Goal: Information Seeking & Learning: Find contact information

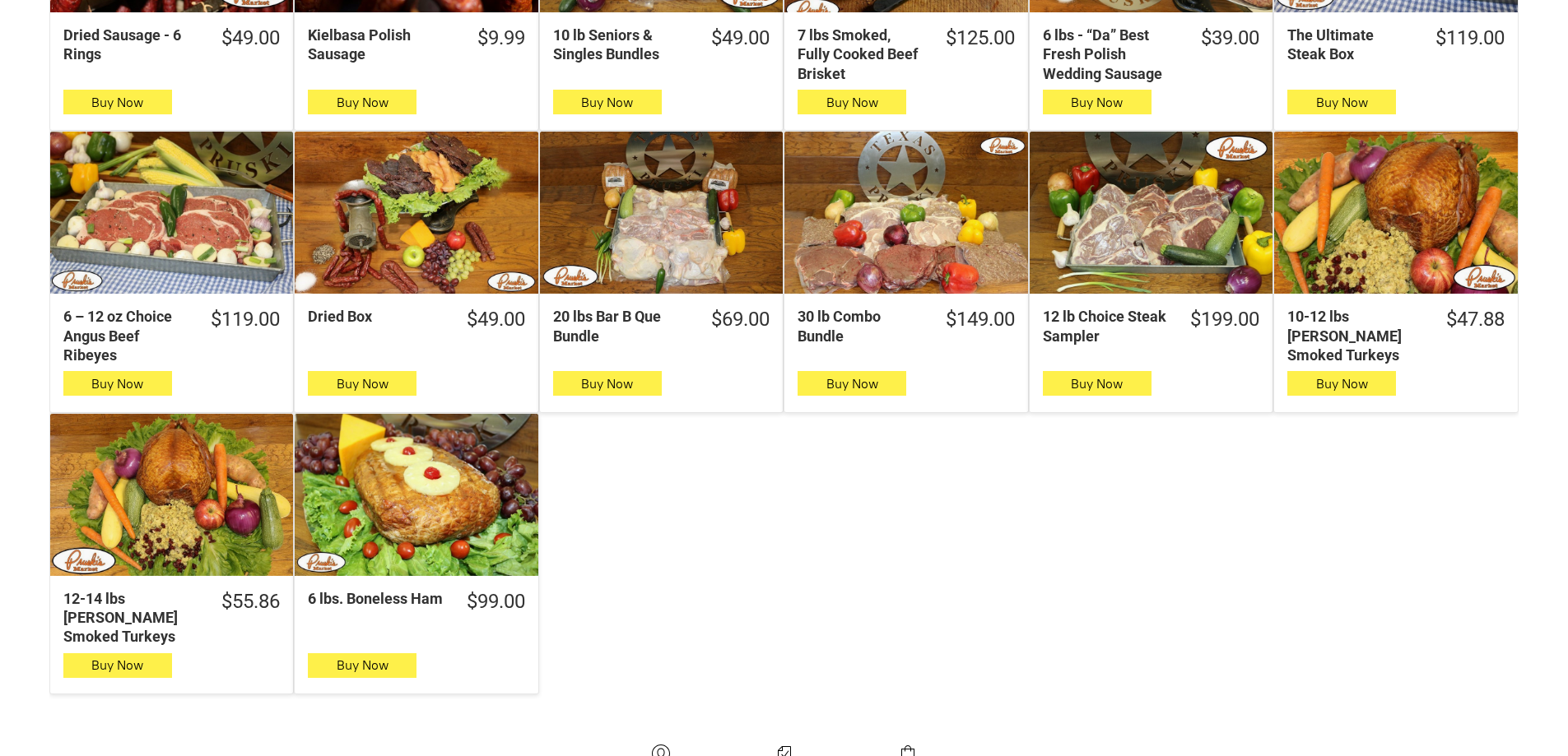
scroll to position [576, 0]
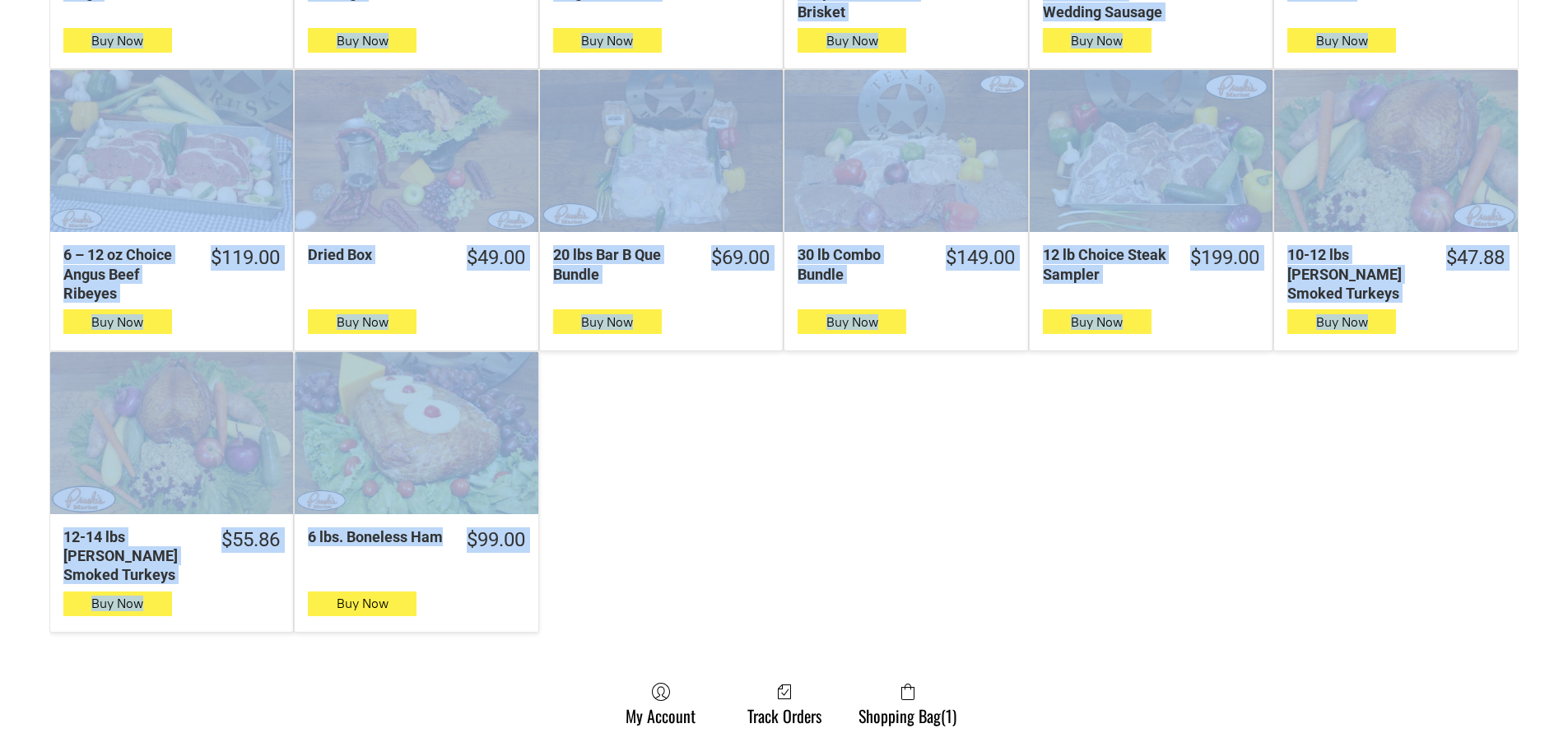
drag, startPoint x: 31, startPoint y: 287, endPoint x: 584, endPoint y: 565, distance: 618.9
click at [584, 565] on div "**********" at bounding box center [784, 228] width 1568 height 1086
copy div "Dried Sausage - 6 Rings Buy Now Kielbasa Polish Sausage $9.99 Kielbasa Polish S…"
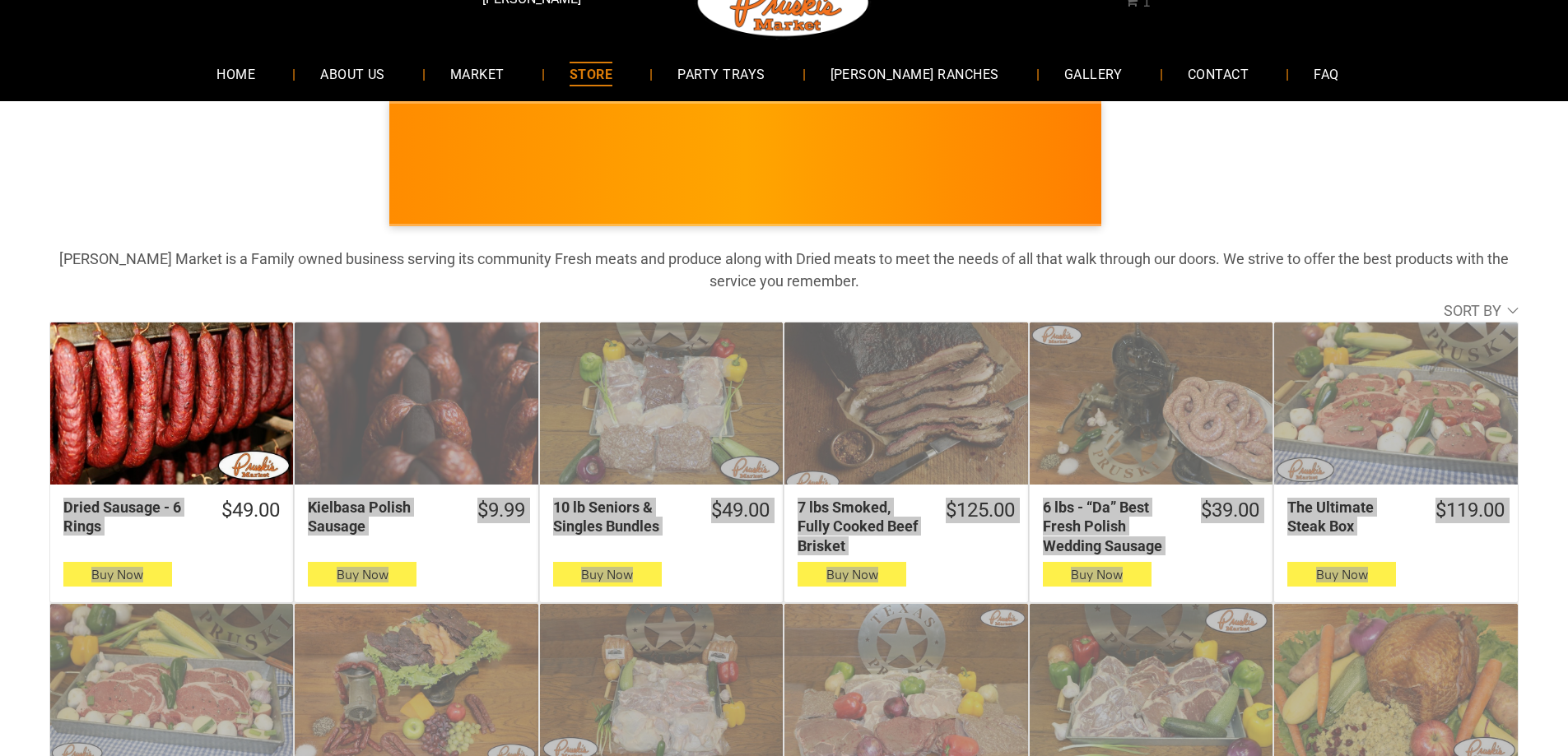
scroll to position [0, 0]
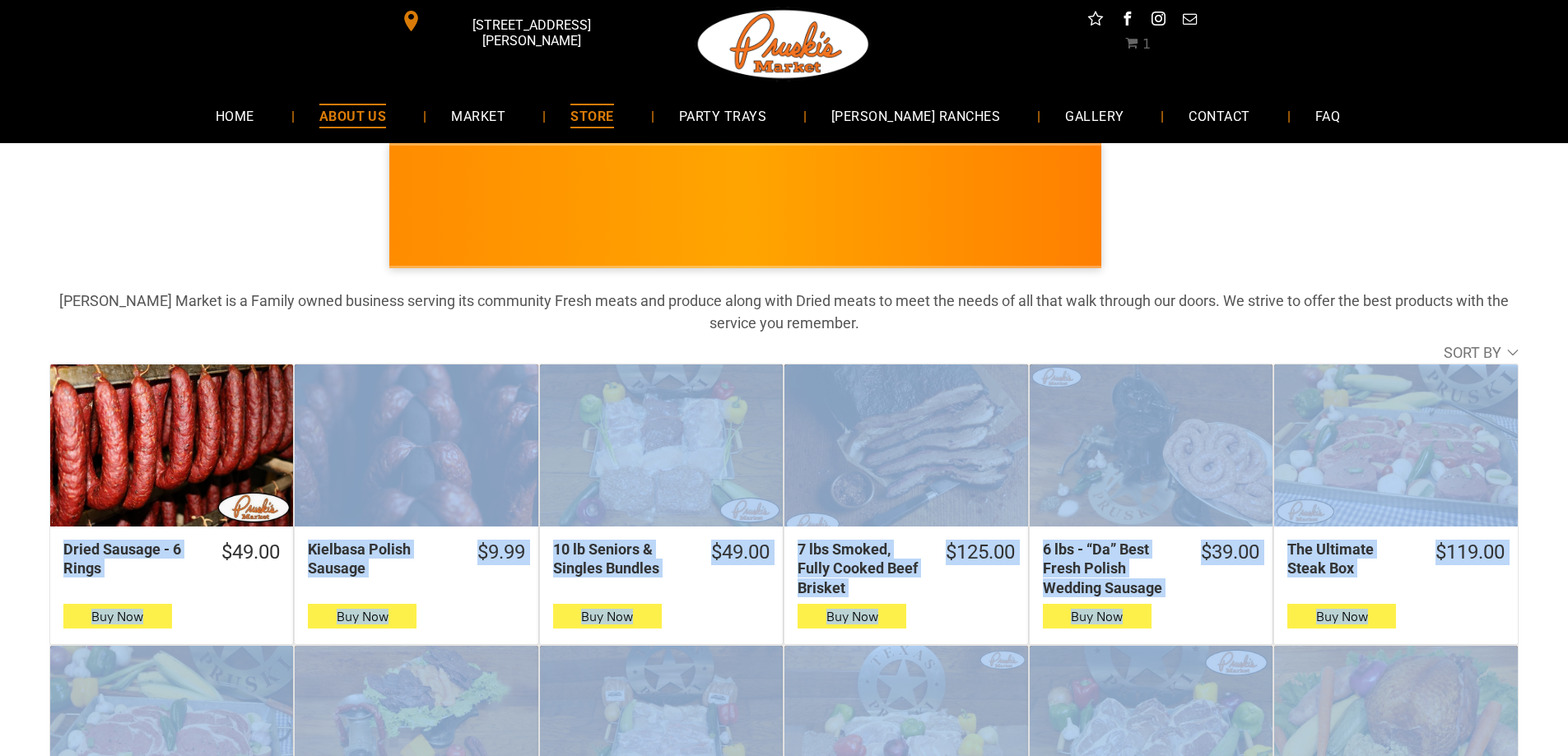
click at [367, 110] on span "ABOUT US" at bounding box center [353, 116] width 68 height 24
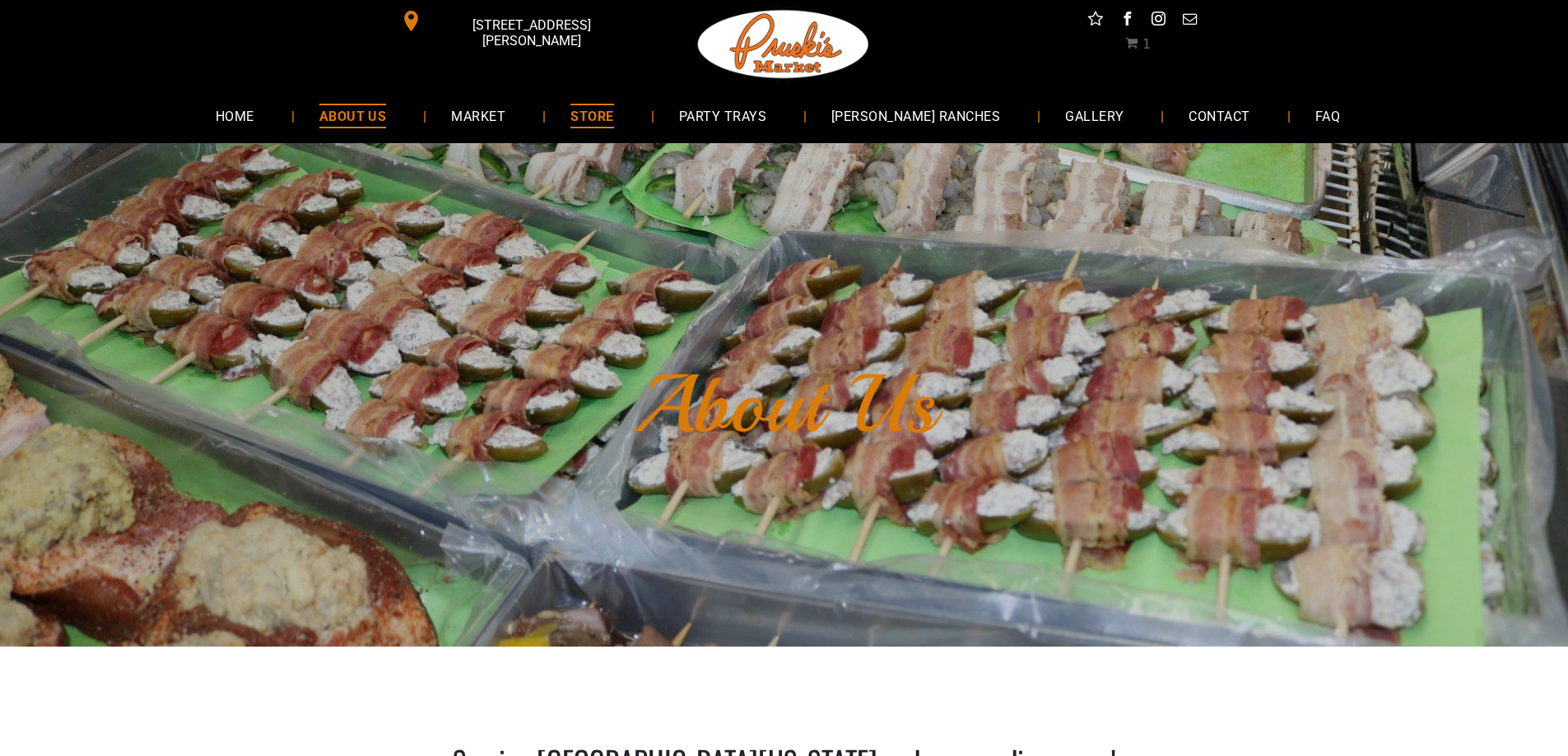
click at [600, 126] on link "STORE" at bounding box center [592, 115] width 92 height 44
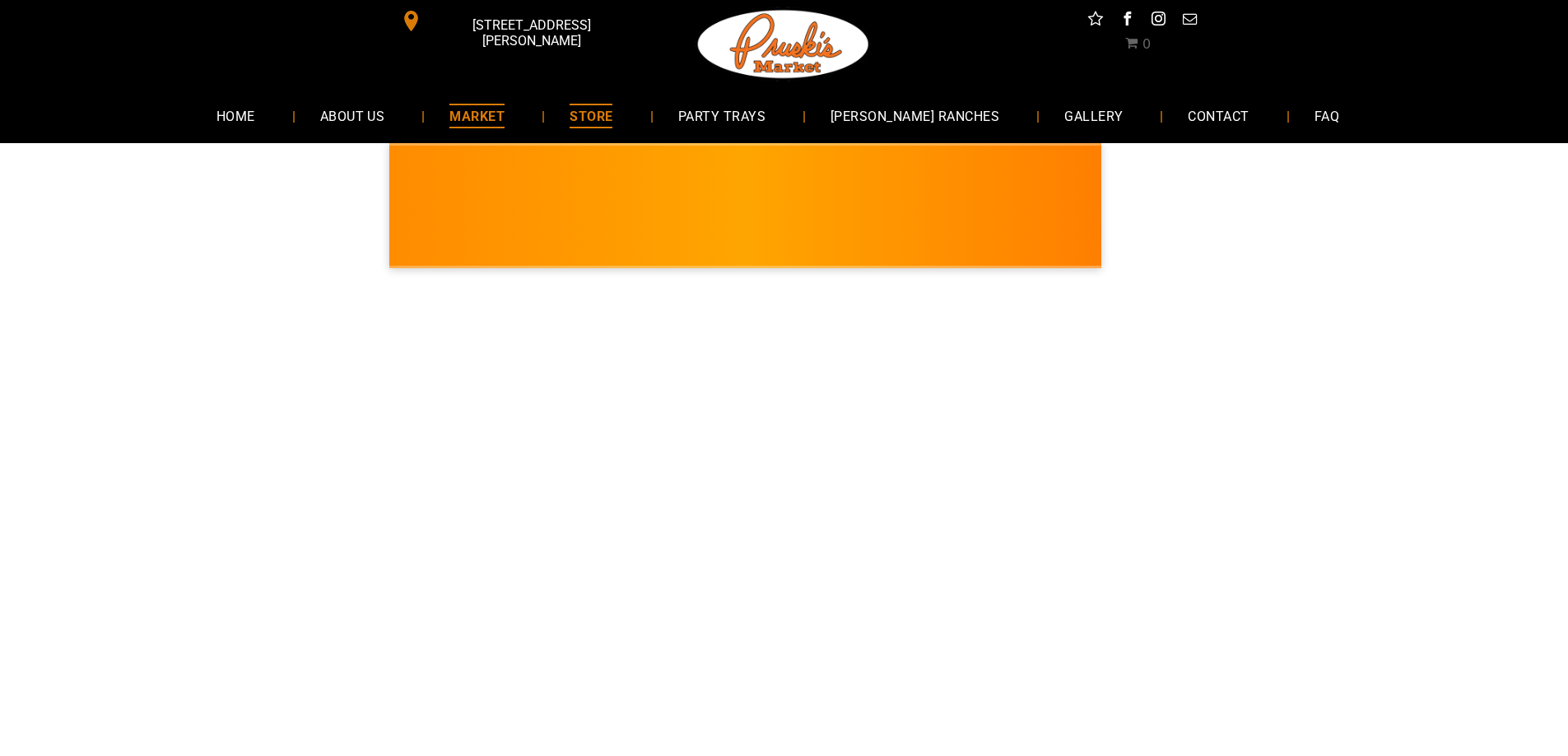
click at [501, 118] on span "MARKET" at bounding box center [477, 116] width 55 height 24
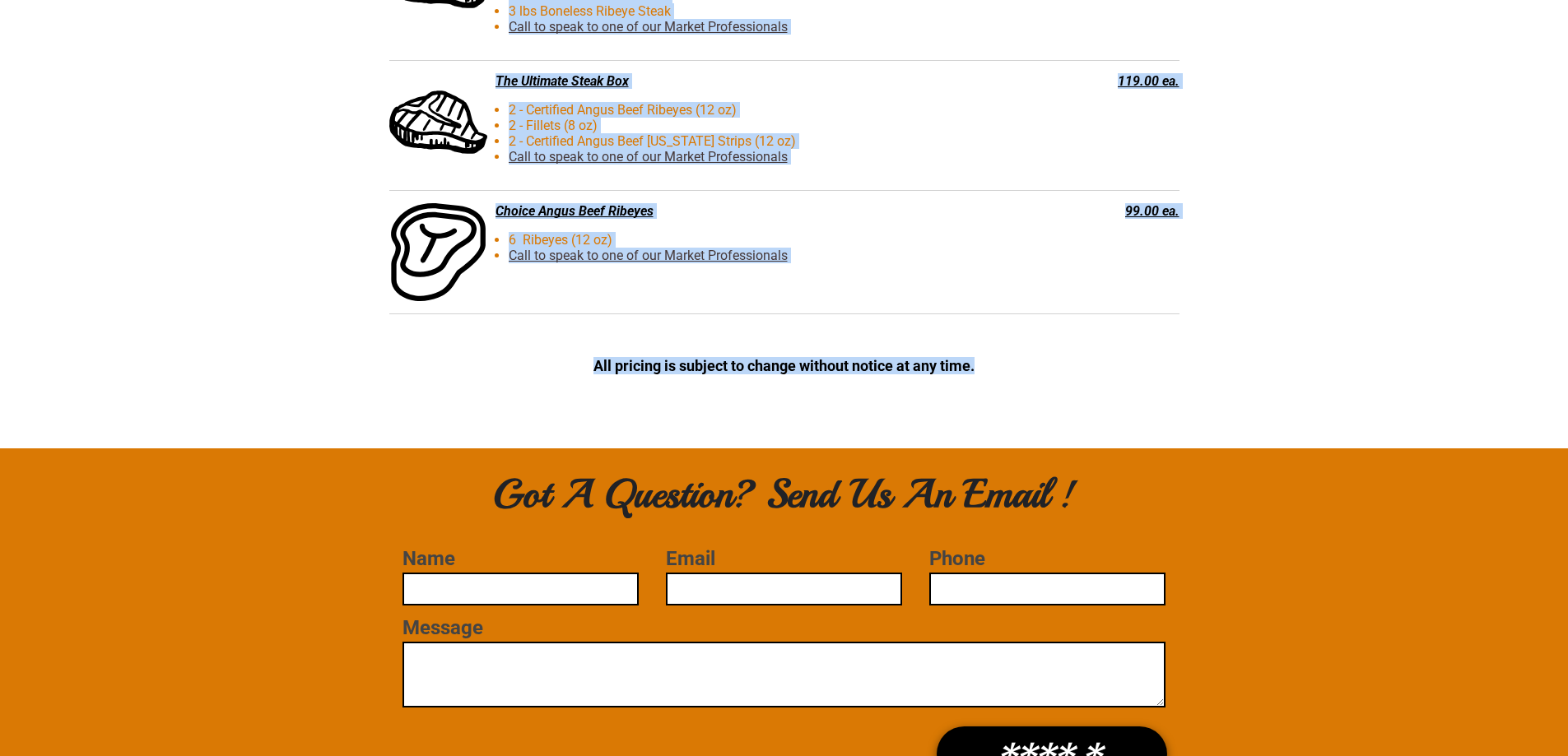
scroll to position [4197, 0]
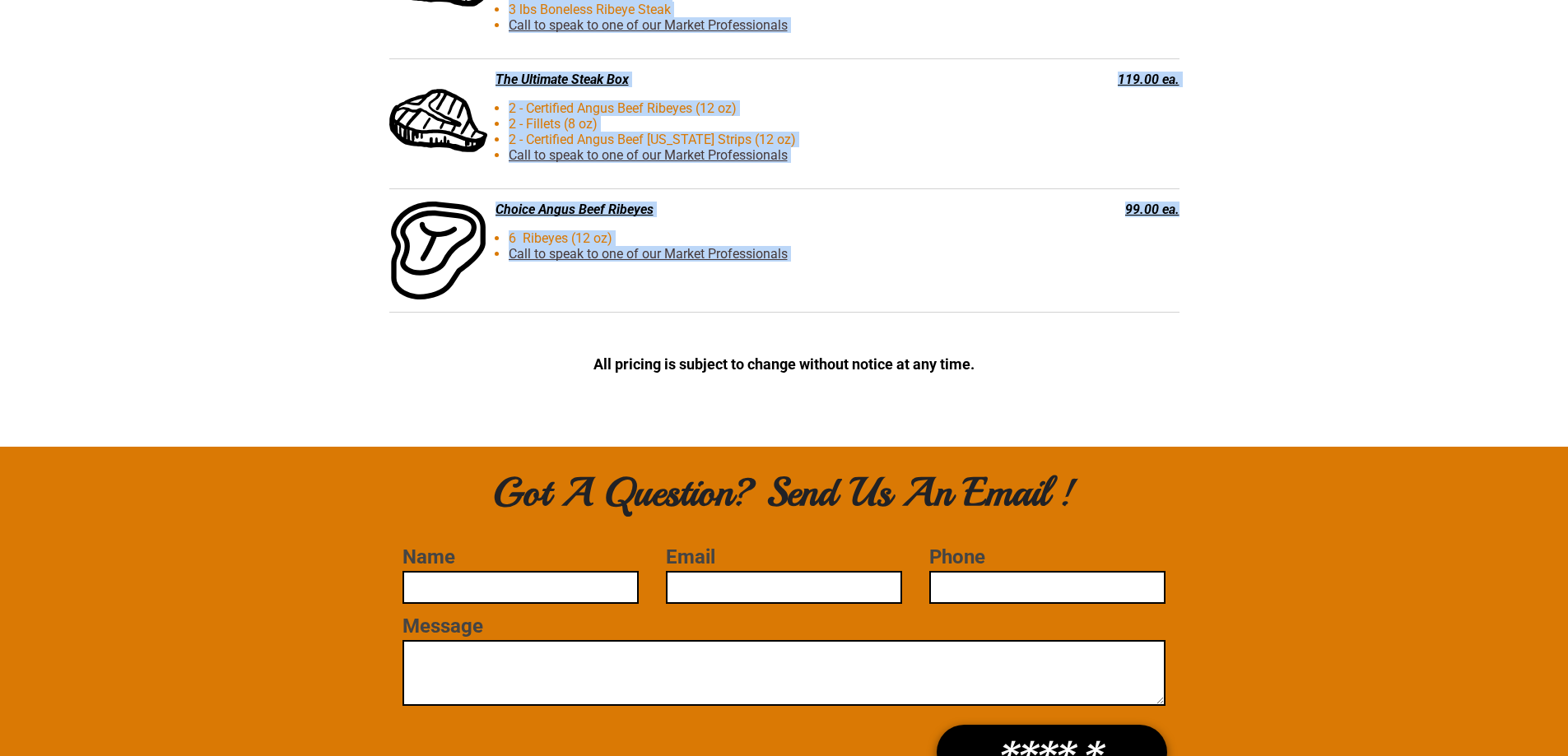
drag, startPoint x: 701, startPoint y: 205, endPoint x: 1246, endPoint y: 276, distance: 549.6
copy div "- Jerky - Beef Jerky - 1 lb. Call to speak to one of our Market Professionals $…"
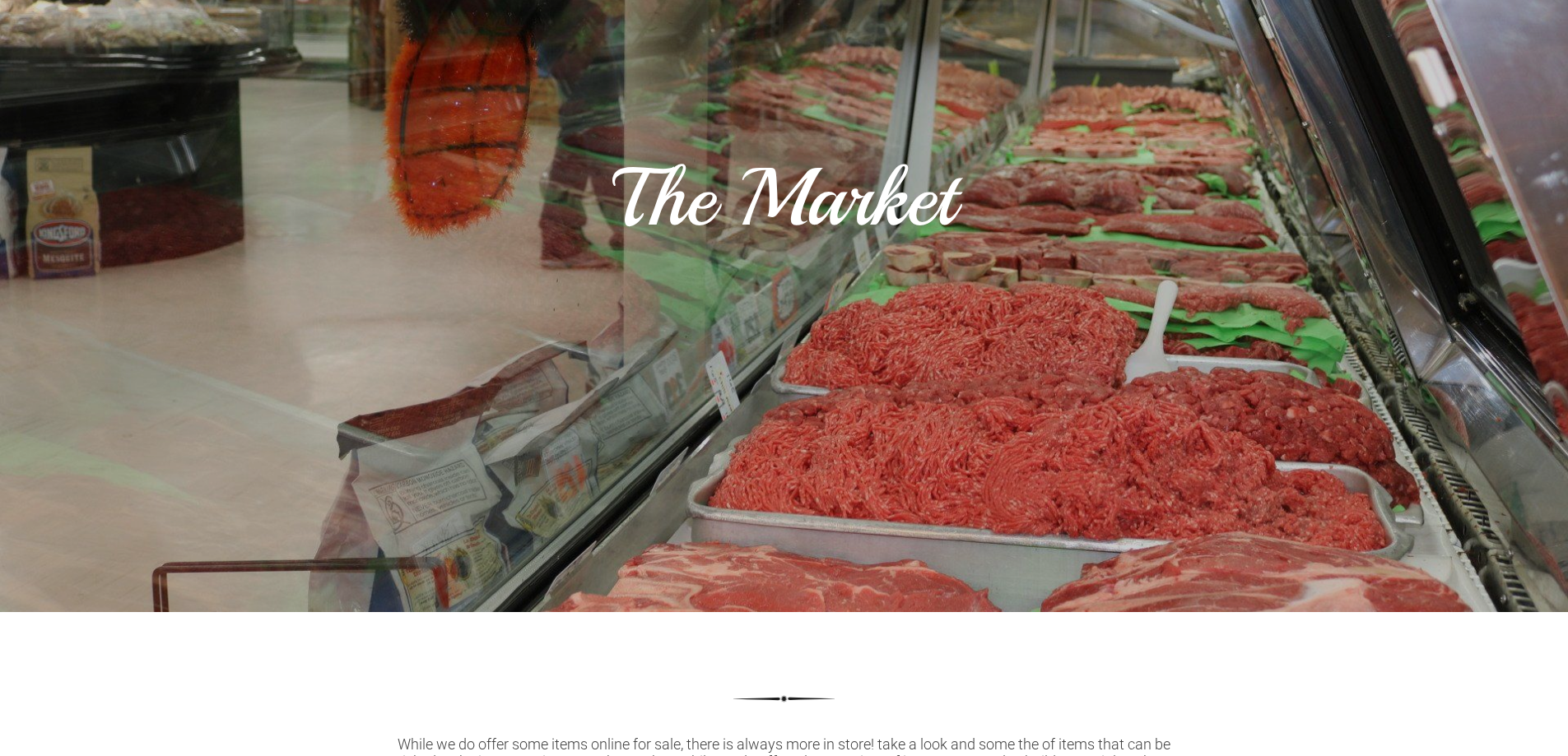
scroll to position [0, 0]
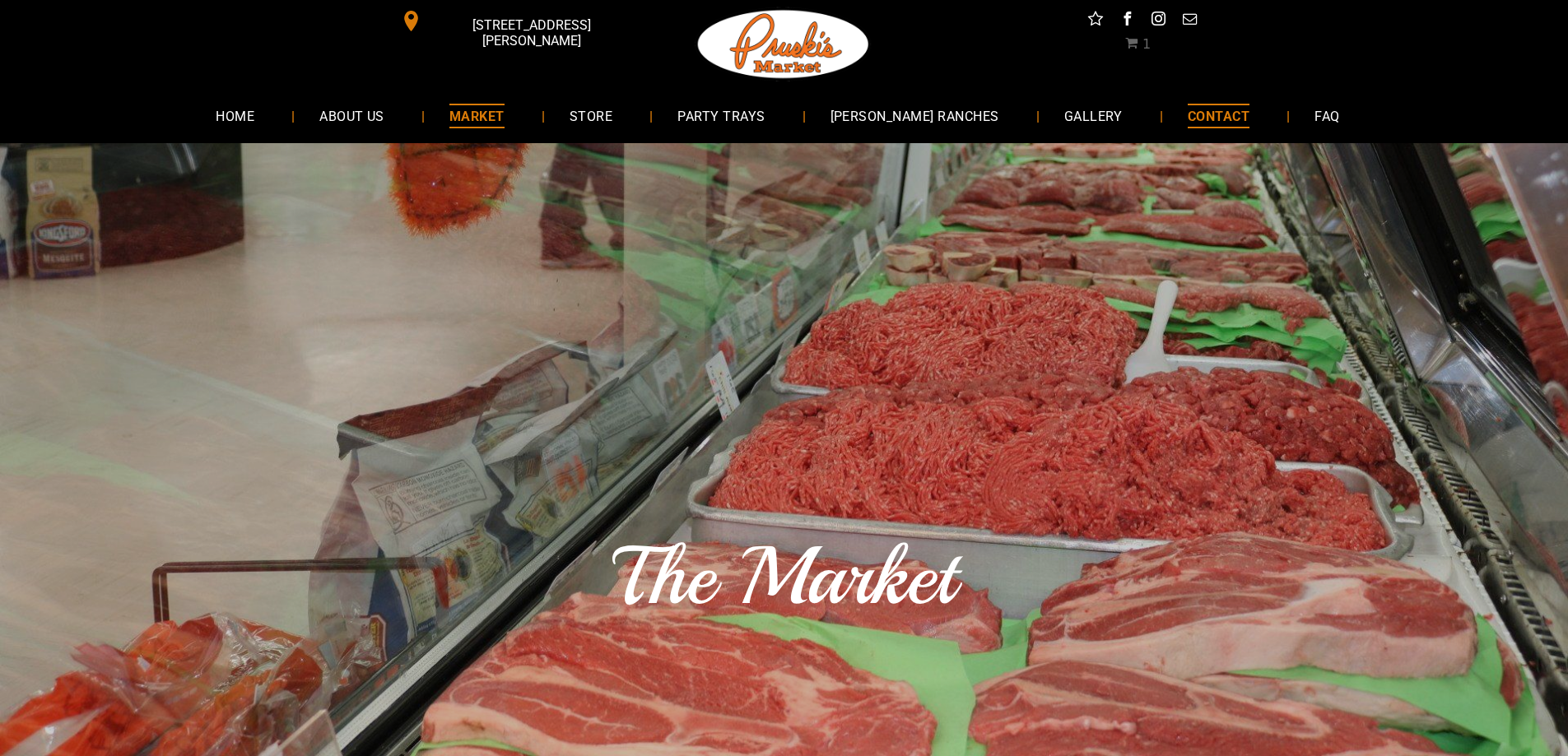
click at [1180, 101] on link "CONTACT" at bounding box center [1218, 115] width 111 height 44
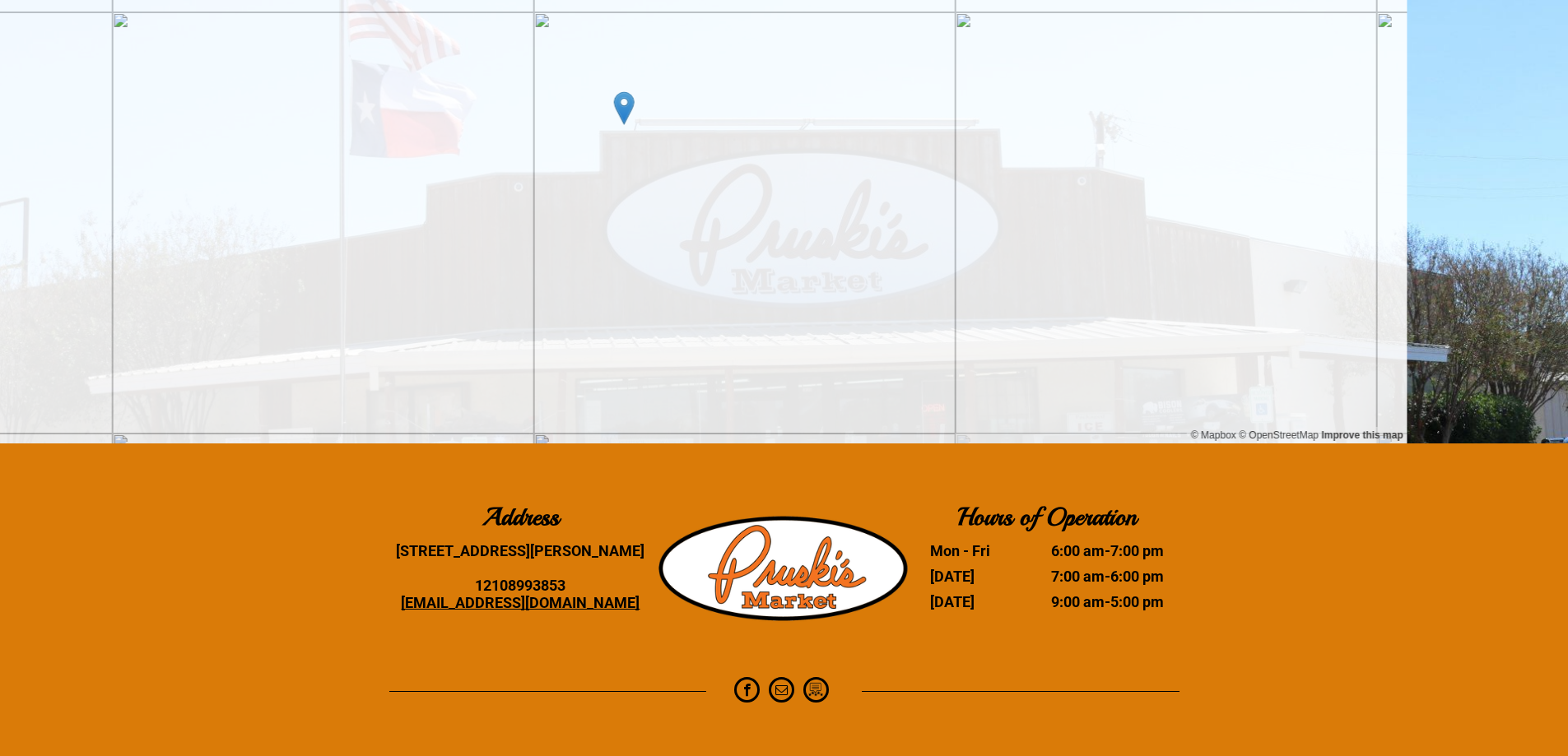
scroll to position [1623, 0]
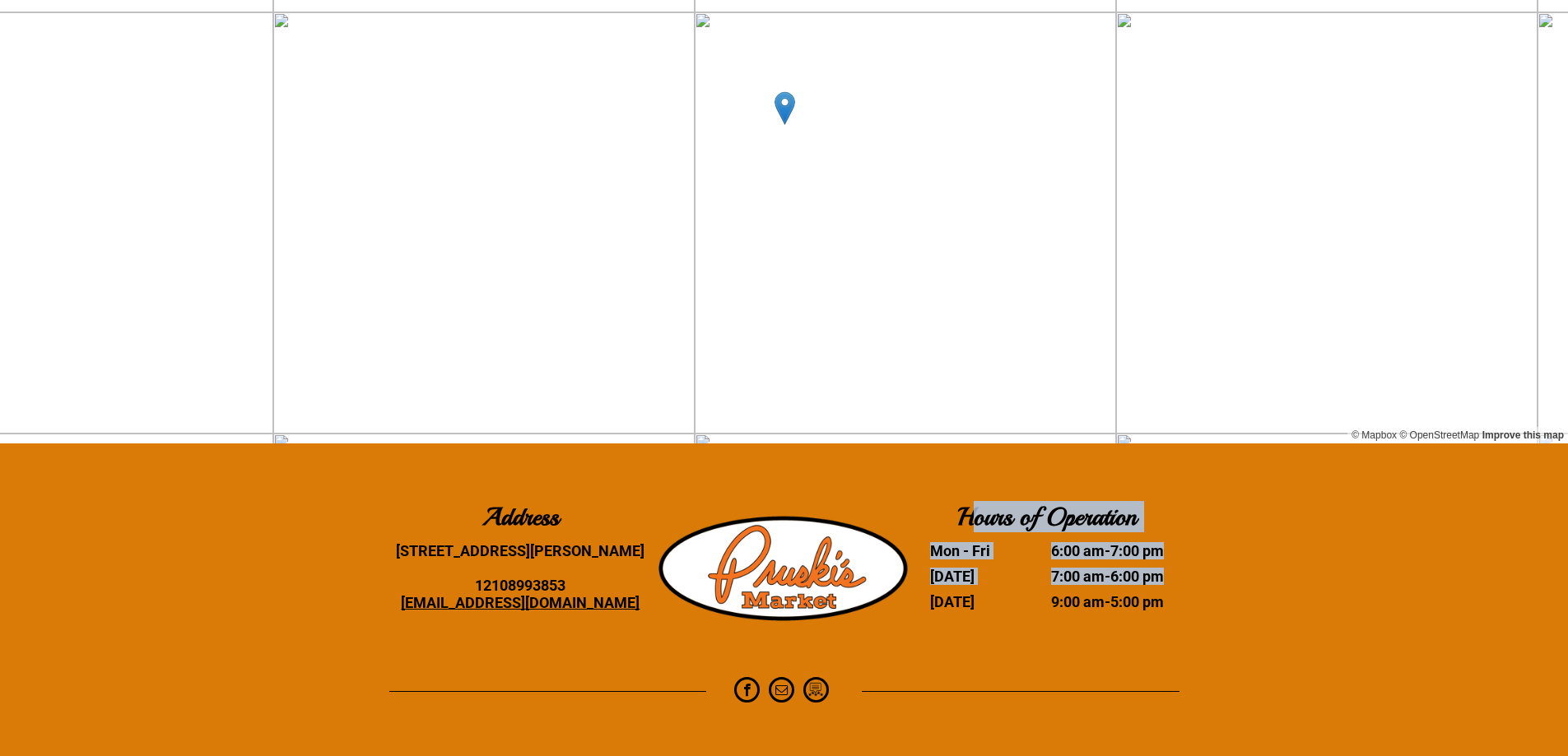
drag, startPoint x: 1193, startPoint y: 600, endPoint x: 974, endPoint y: 517, distance: 234.2
click at [974, 517] on div "Address 10140 HWY 87 Adkins, TX 78101 12108993853 PruskisMarket@yahoo.com Hours…" at bounding box center [784, 554] width 1568 height 221
click at [967, 515] on b "Hours of Operation" at bounding box center [1047, 517] width 180 height 31
drag, startPoint x: 960, startPoint y: 513, endPoint x: 1163, endPoint y: 602, distance: 221.7
click at [1163, 602] on div "Hours of Operation Mon - Fri 6:00 am - 7:00 pm Saturday 7:00 am - 6:00 pm Sunda…" at bounding box center [1047, 562] width 263 height 139
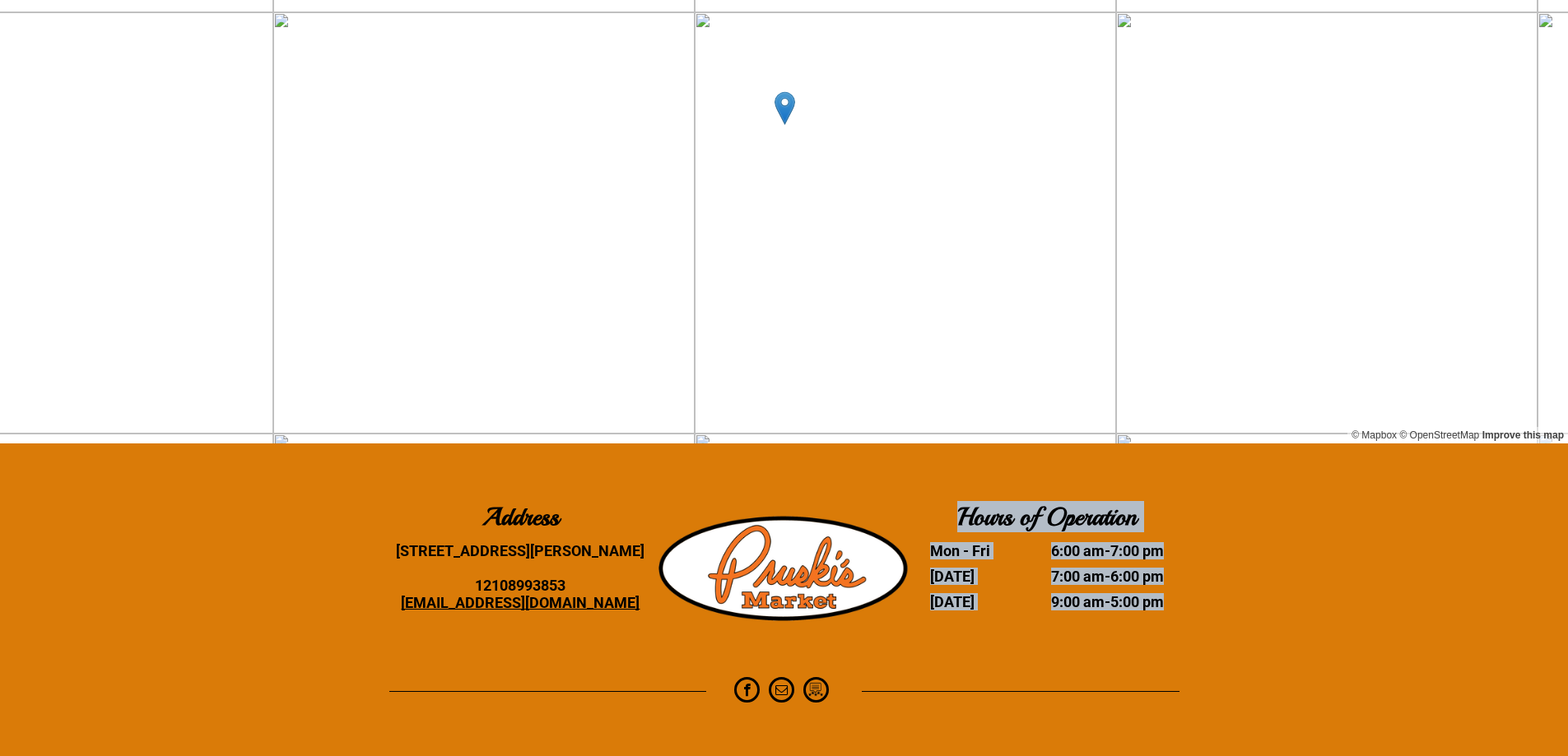
copy div "Hours of Operation Mon - Fri 6:00 am - 7:00 pm Saturday 7:00 am - 6:00 pm Sunda…"
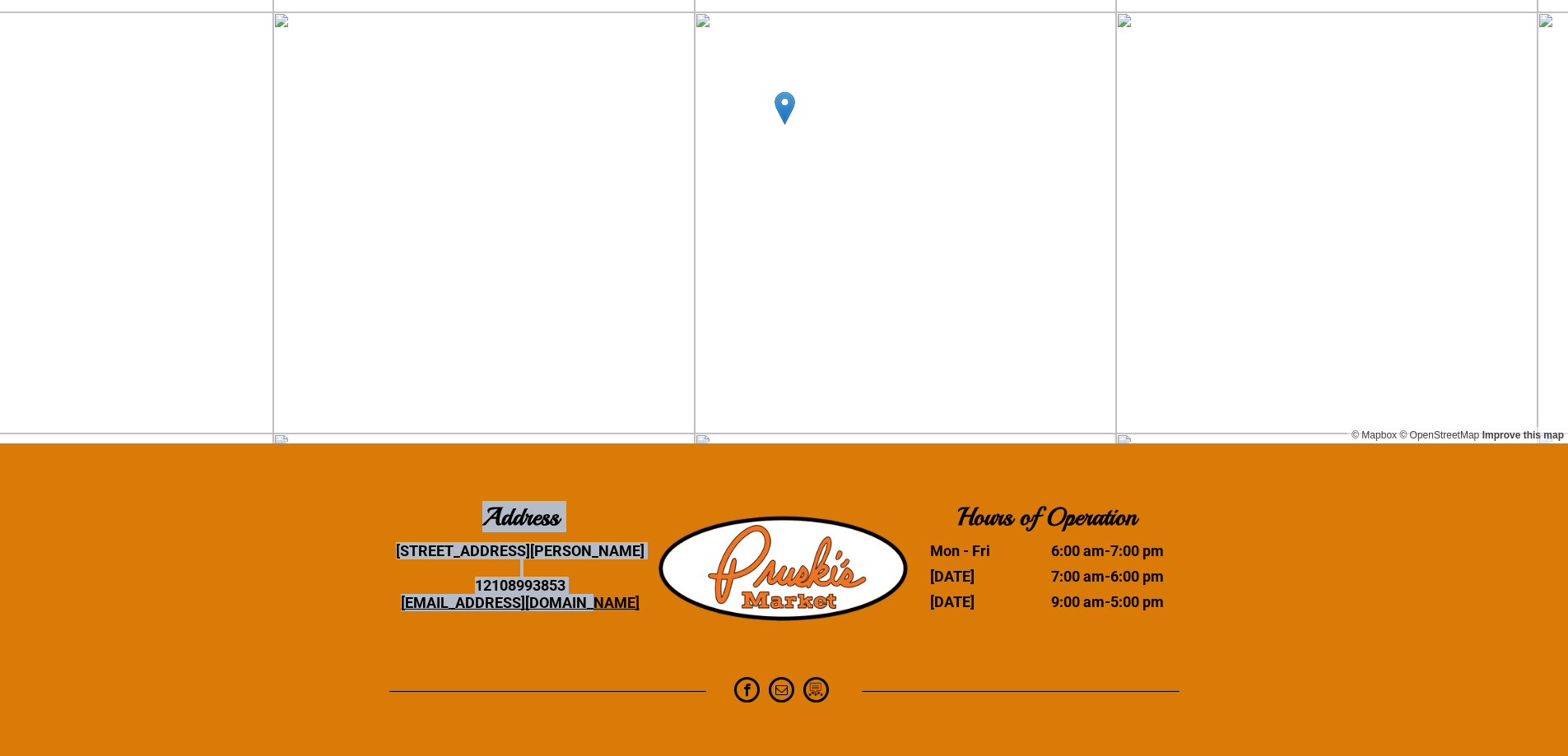
drag, startPoint x: 640, startPoint y: 604, endPoint x: 428, endPoint y: 511, distance: 231.5
click at [428, 511] on div "Address 10140 HWY 87 Adkins, TX 78101 12108993853 PruskisMarket@yahoo.com" at bounding box center [521, 562] width 263 height 139
copy div "Address 10140 HWY 87 Adkins, TX 78101 12108993853 PruskisMarket@yahoo.com"
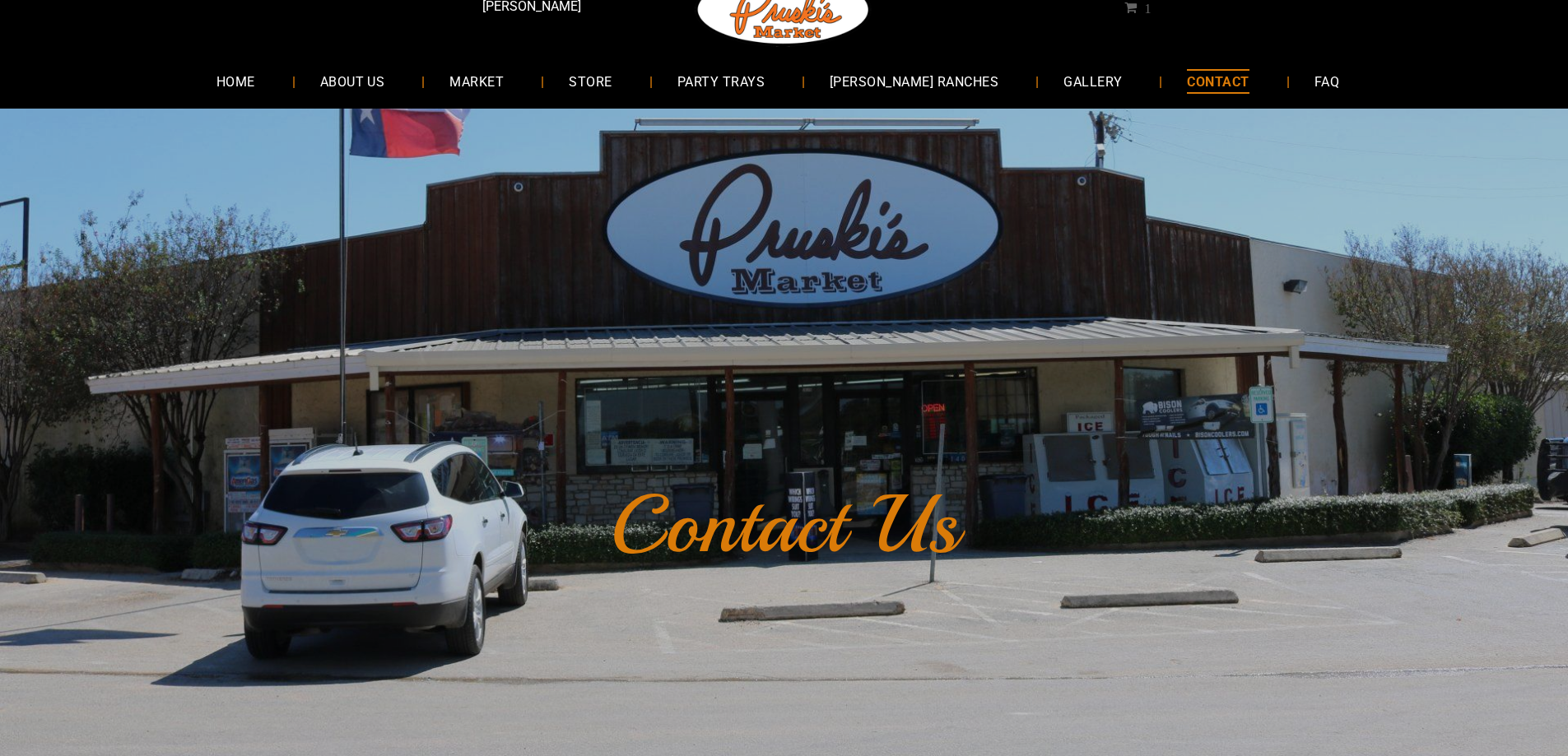
scroll to position [0, 0]
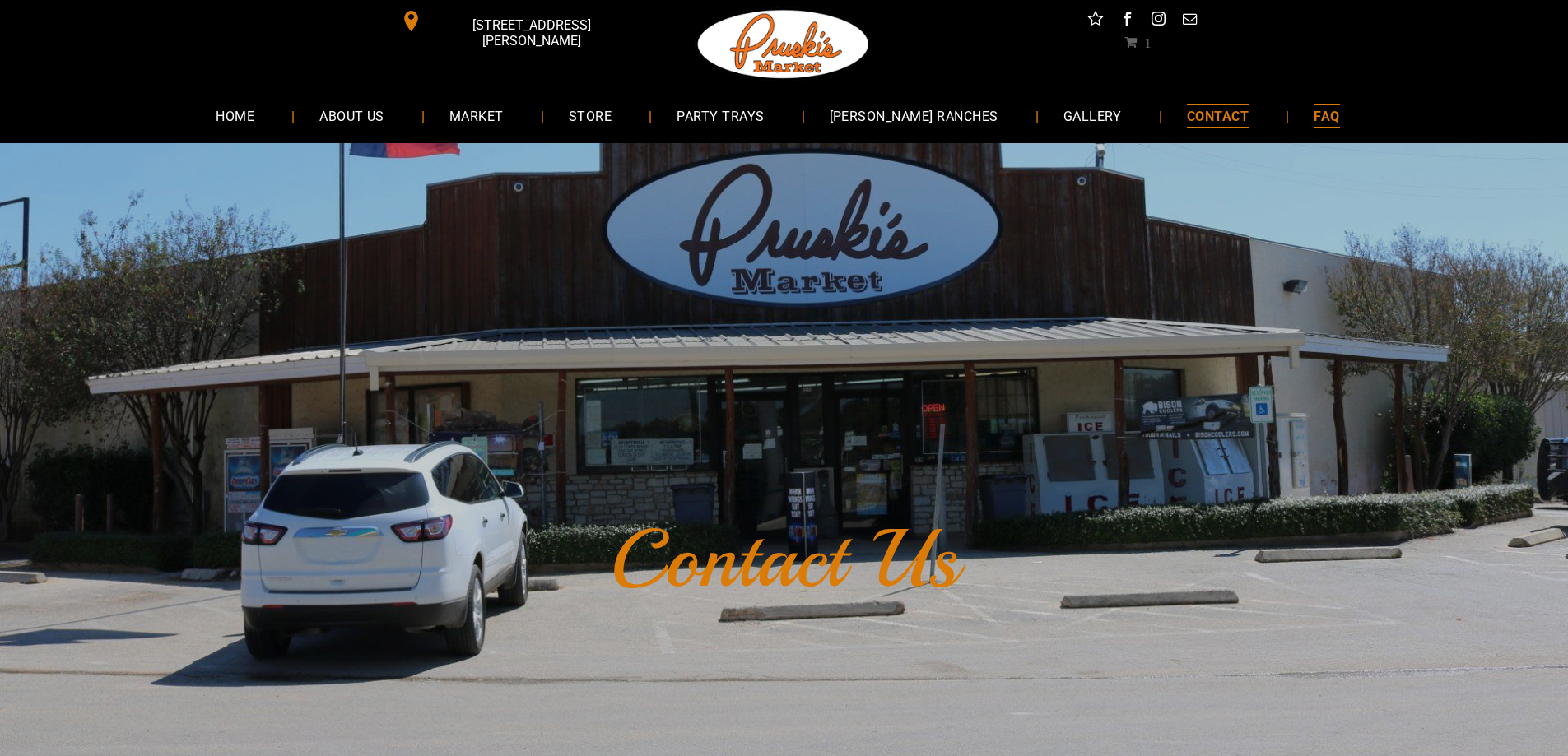
click at [1310, 110] on link "FAQ" at bounding box center [1326, 115] width 75 height 44
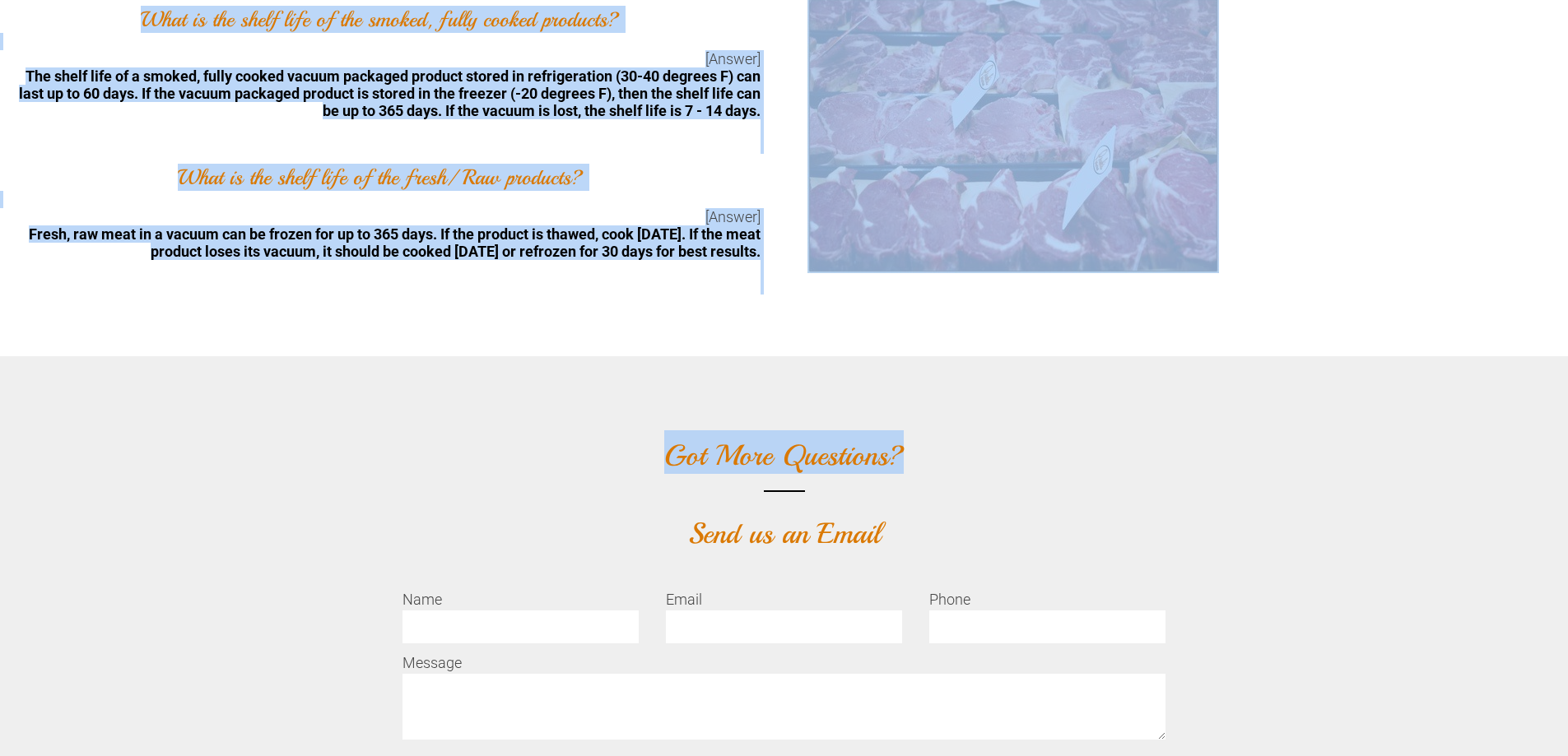
scroll to position [4115, 0]
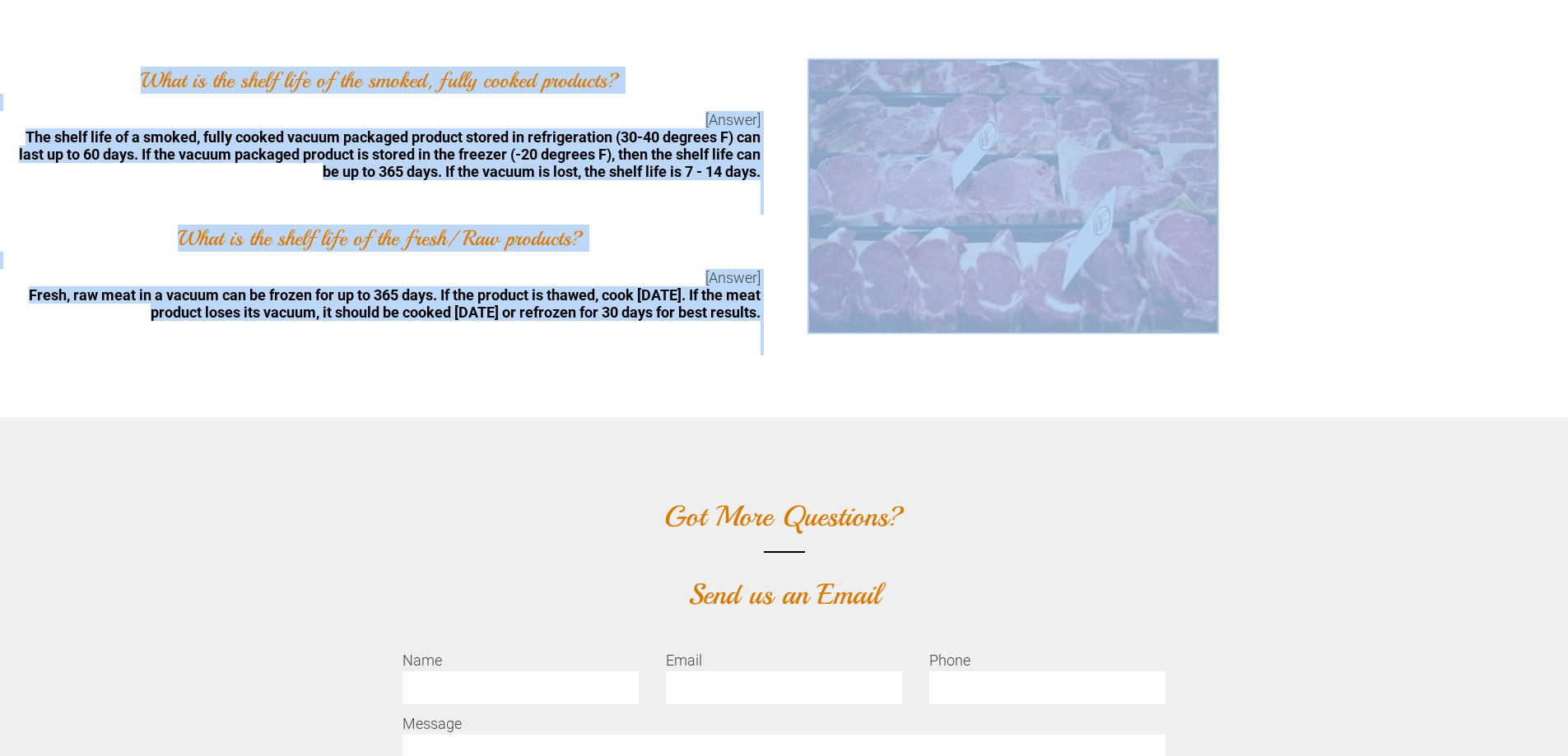
drag, startPoint x: 312, startPoint y: 213, endPoint x: 811, endPoint y: 354, distance: 518.5
copy div "What Is MSG? [Answer] Monosodium glutamate is the sodium salt of glutamic acid,…"
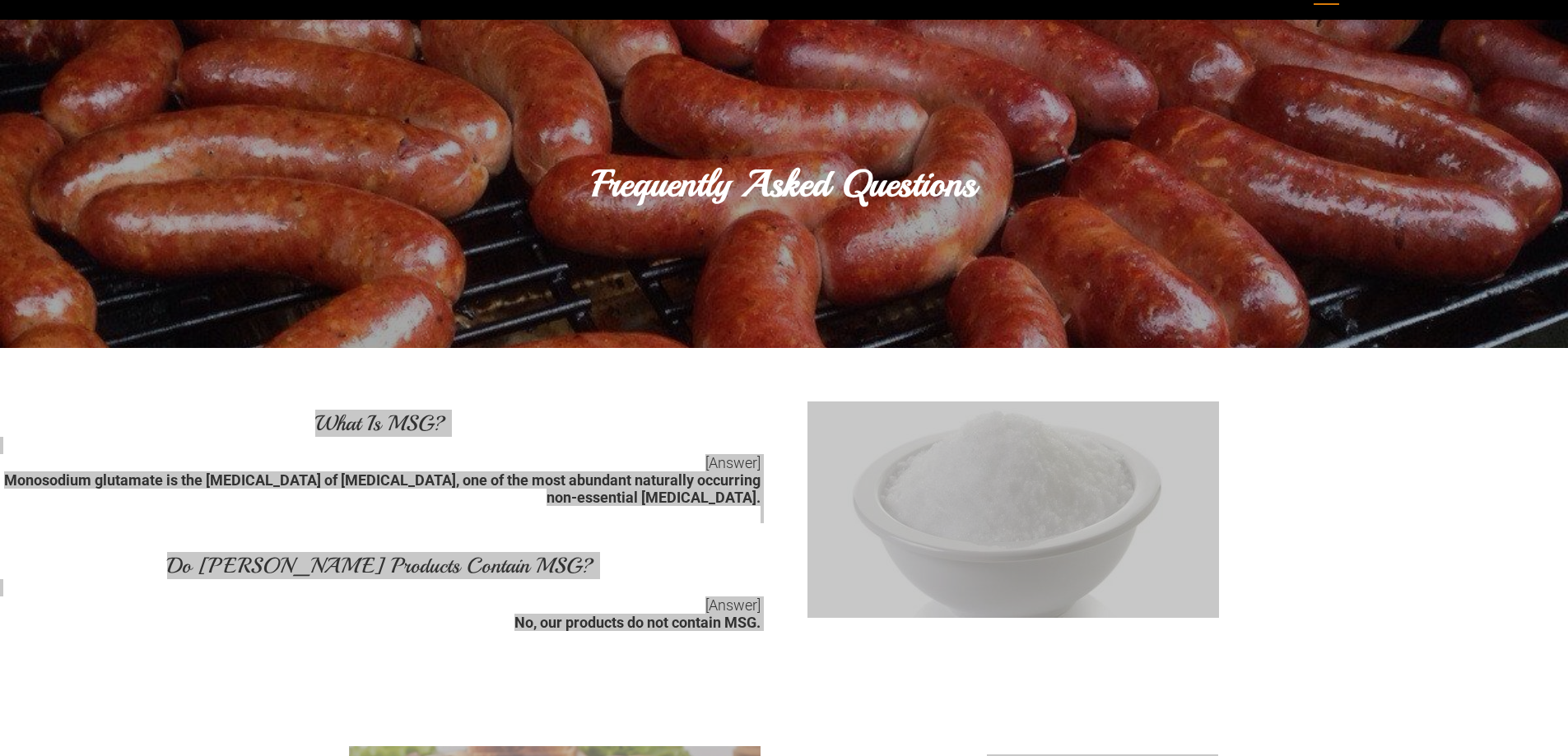
scroll to position [0, 0]
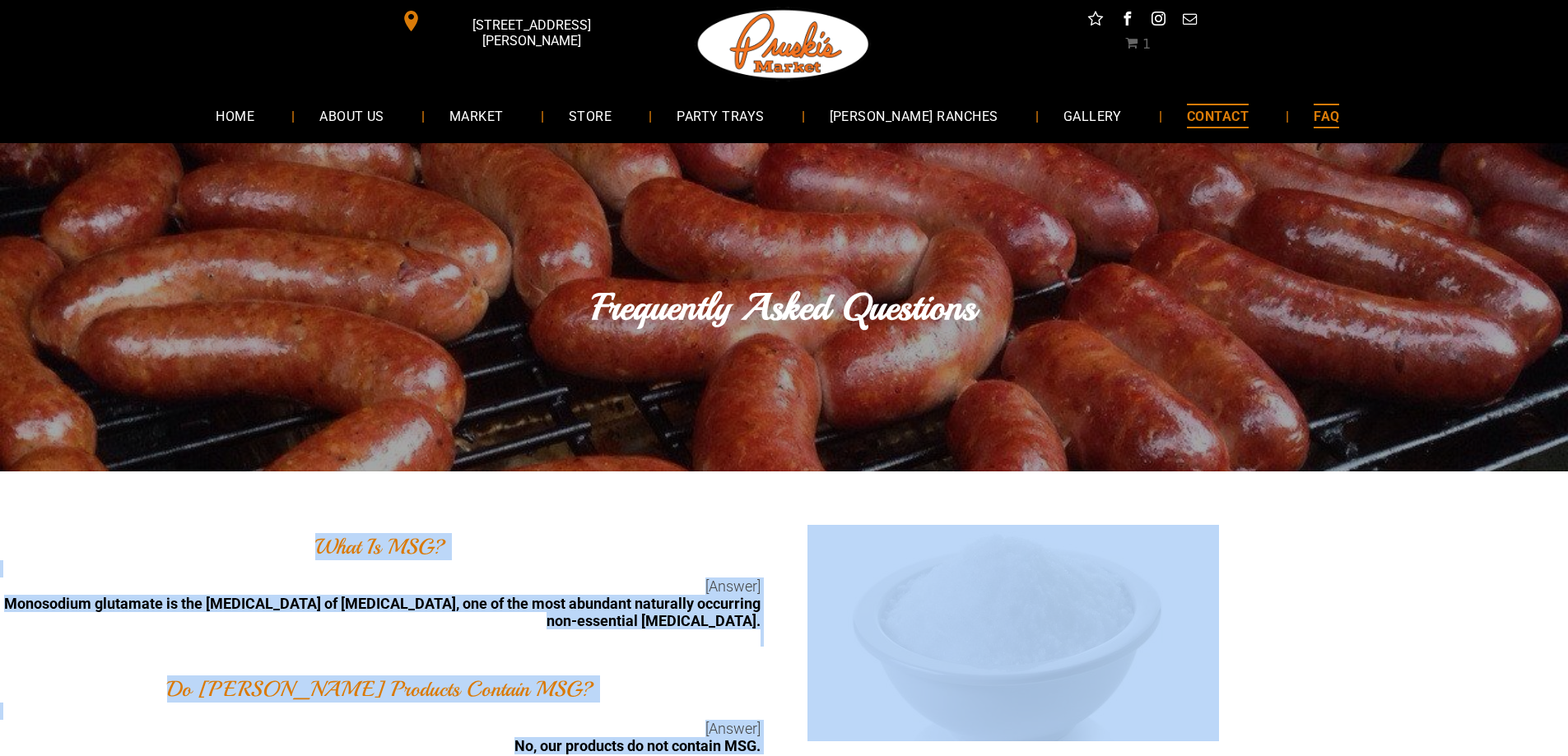
click at [1186, 115] on span "CONTACT" at bounding box center [1217, 116] width 61 height 24
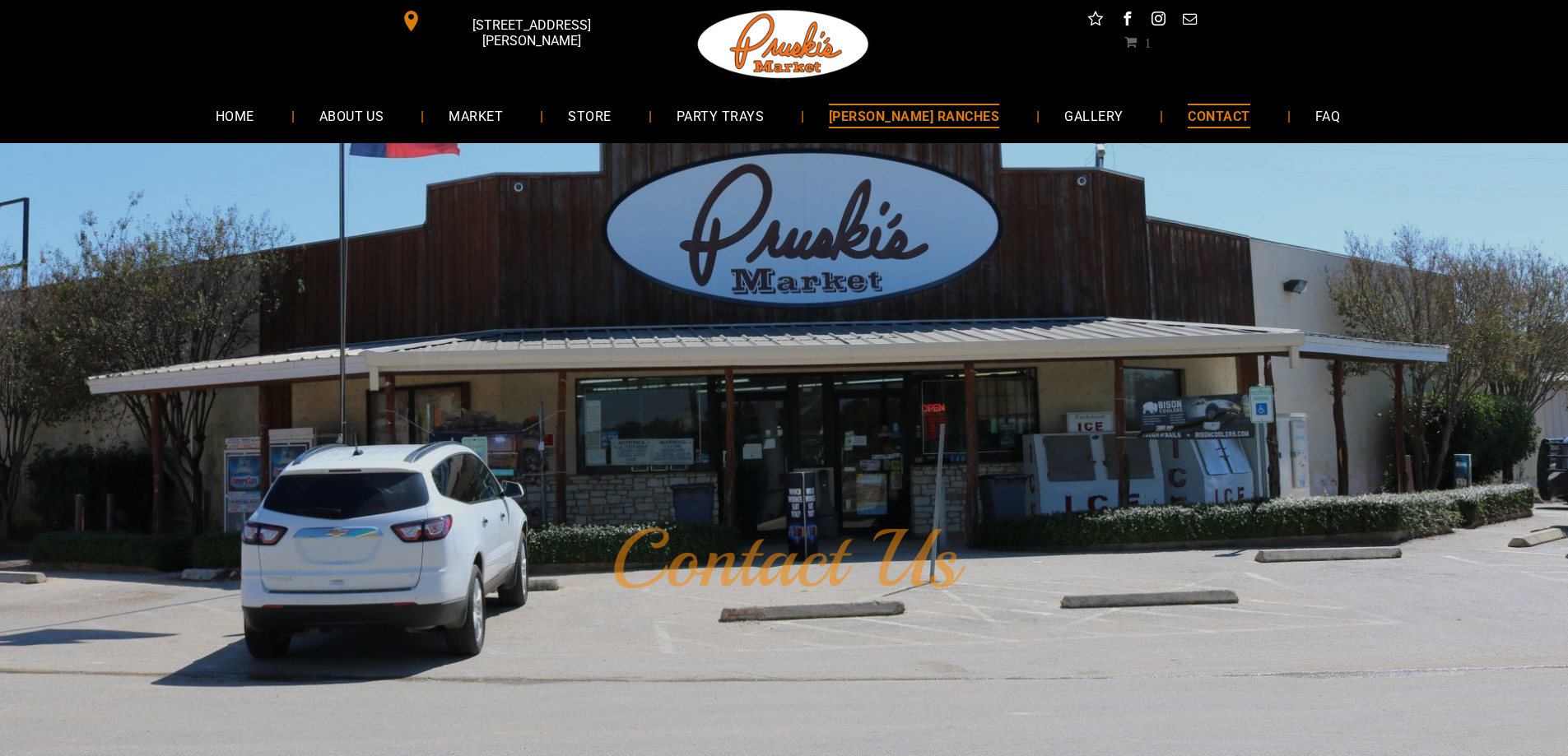
click at [956, 107] on span "[PERSON_NAME] RANCHES" at bounding box center [914, 116] width 171 height 24
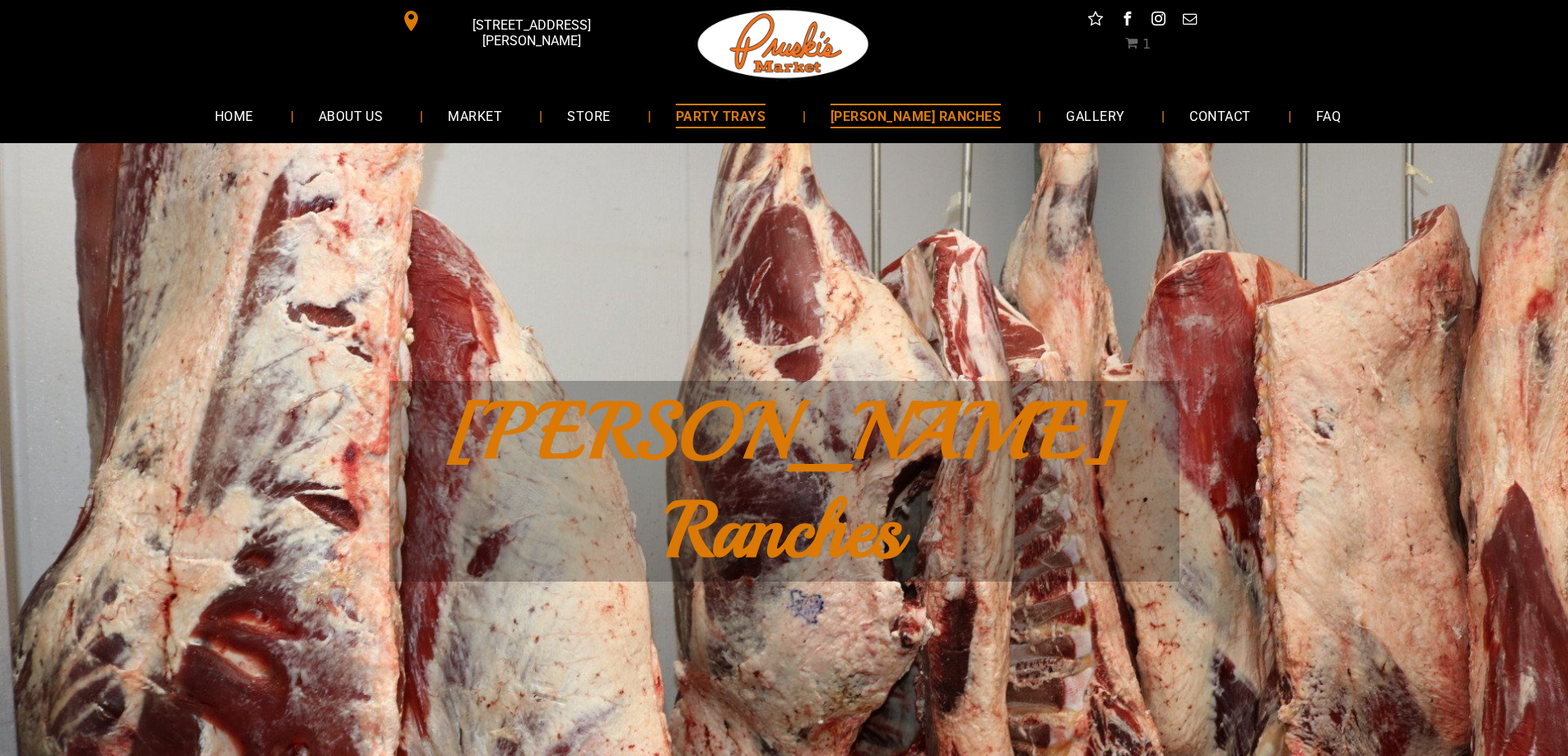
click at [742, 120] on span "PARTY TRAYS" at bounding box center [720, 116] width 90 height 24
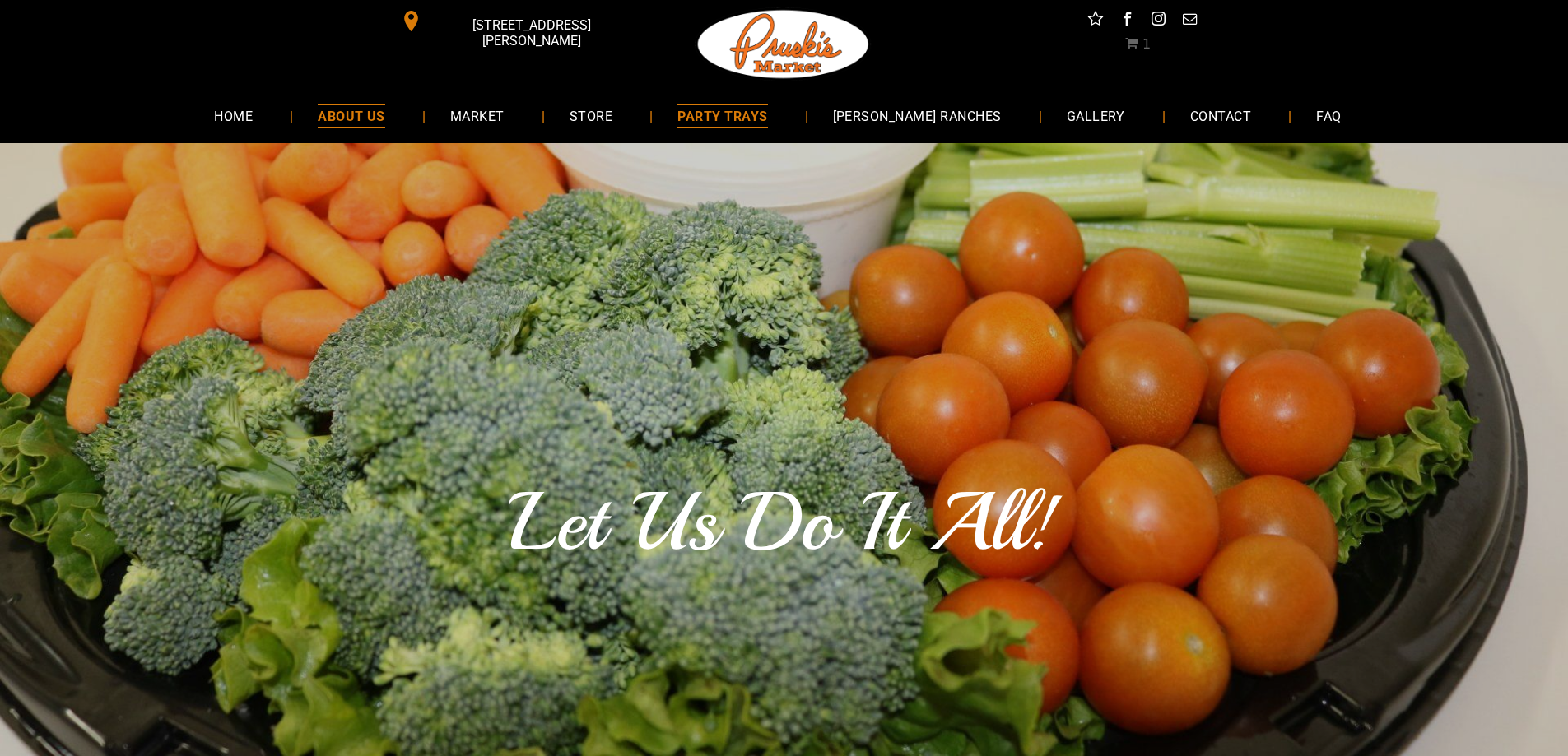
click at [385, 117] on span "ABOUT US" at bounding box center [351, 116] width 68 height 24
